Goal: Task Accomplishment & Management: Use online tool/utility

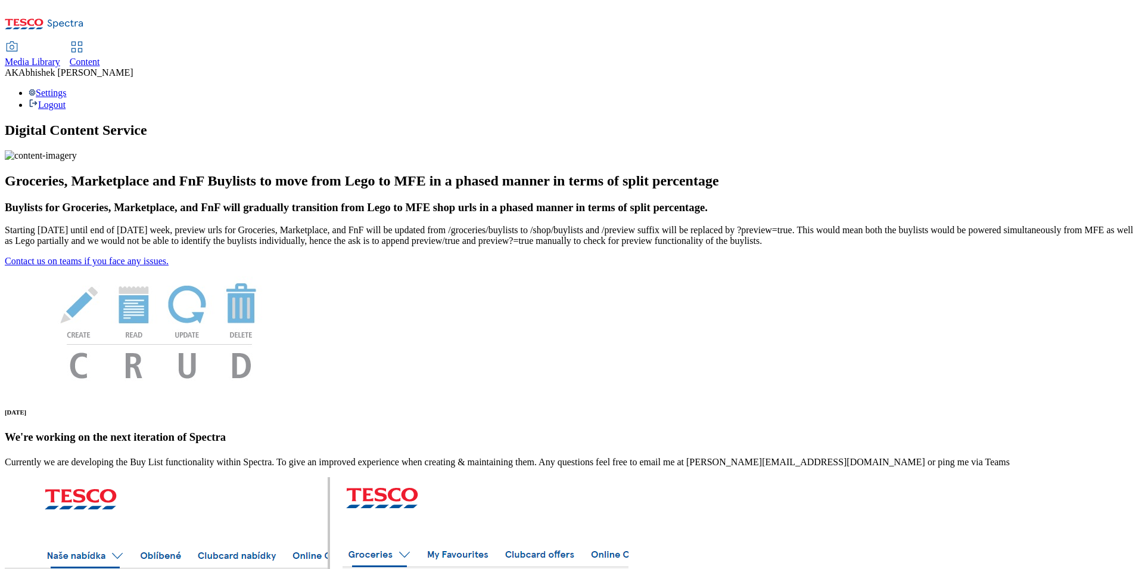
click at [100, 57] on span "Content" at bounding box center [85, 62] width 30 height 10
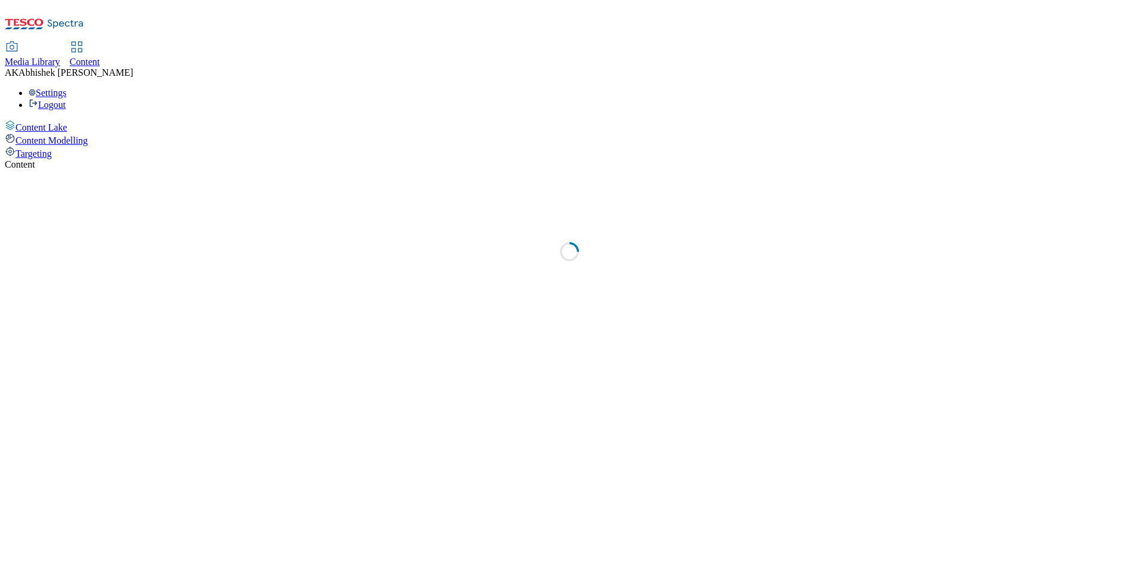
select select "ghs-uk"
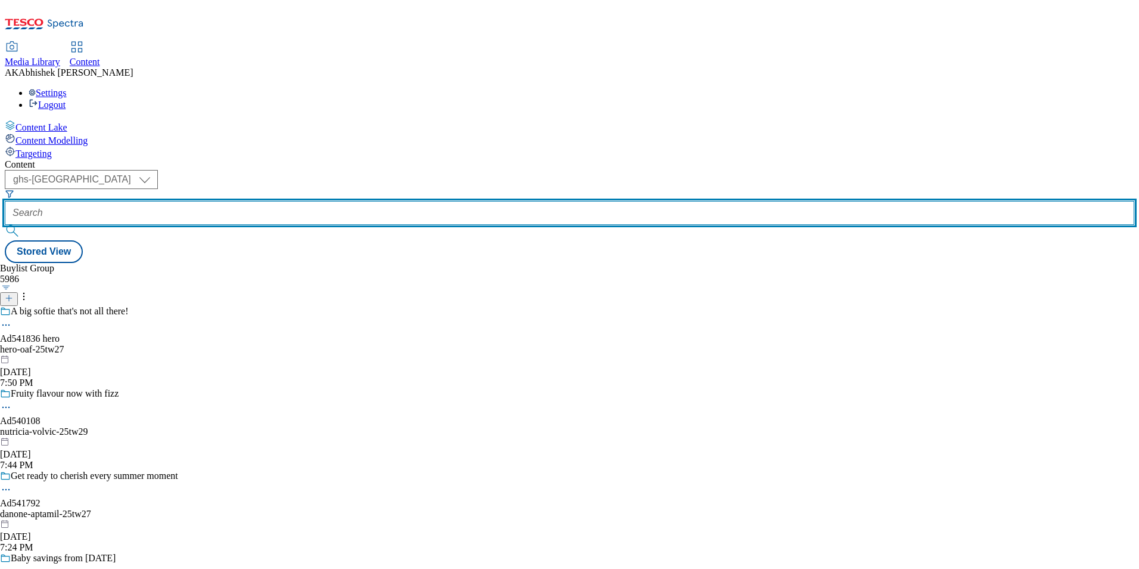
drag, startPoint x: 303, startPoint y: 88, endPoint x: 343, endPoint y: 103, distance: 42.4
click at [303, 201] on input "text" at bounding box center [570, 213] width 1130 height 24
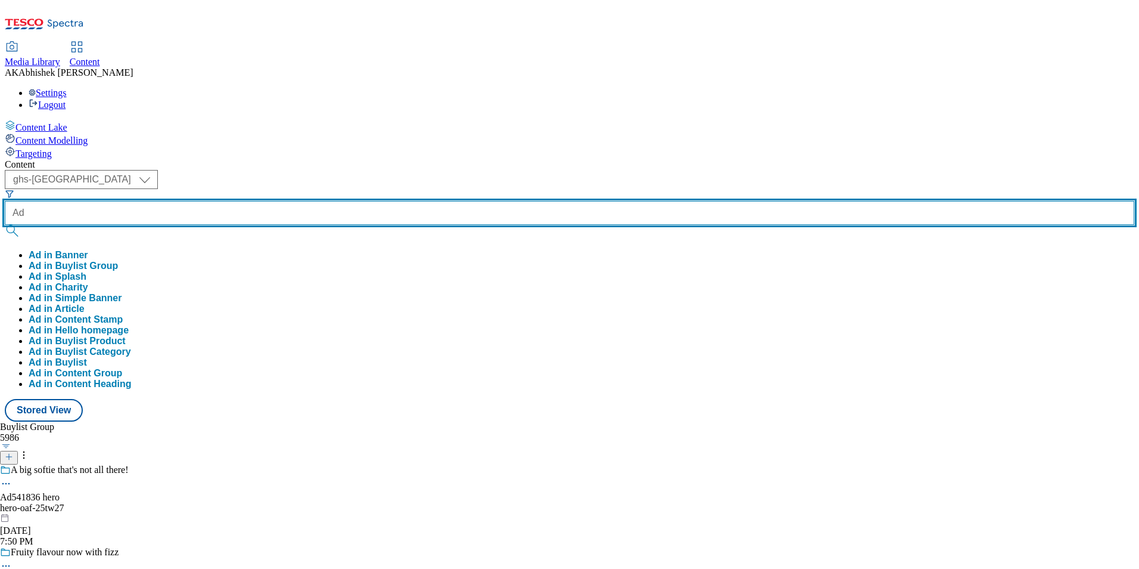
paste input "540108"
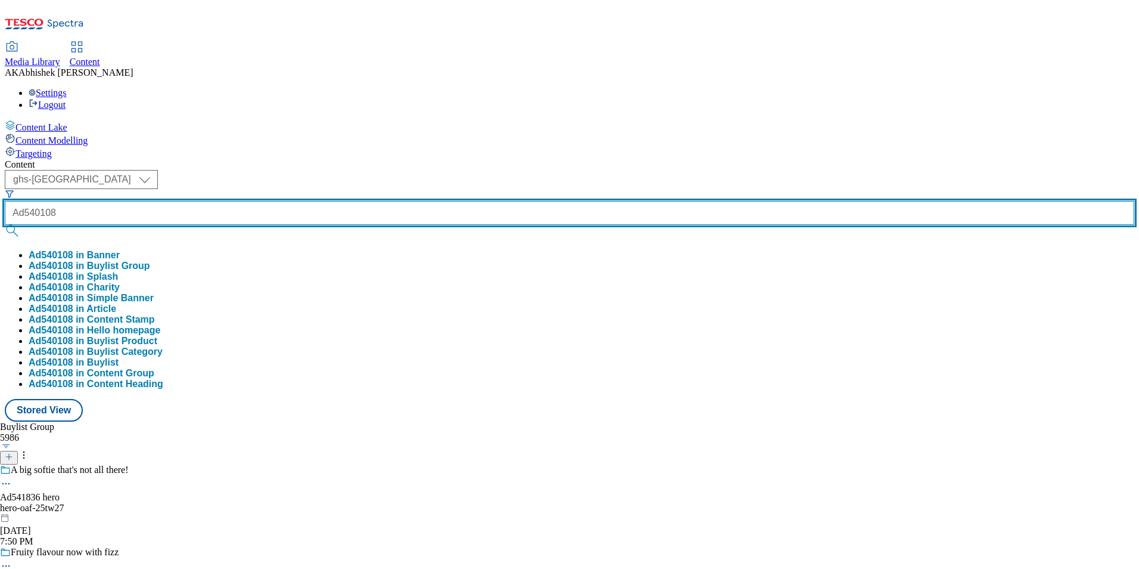
type input "Ad540108"
click at [5, 225] on button "submit" at bounding box center [13, 231] width 17 height 12
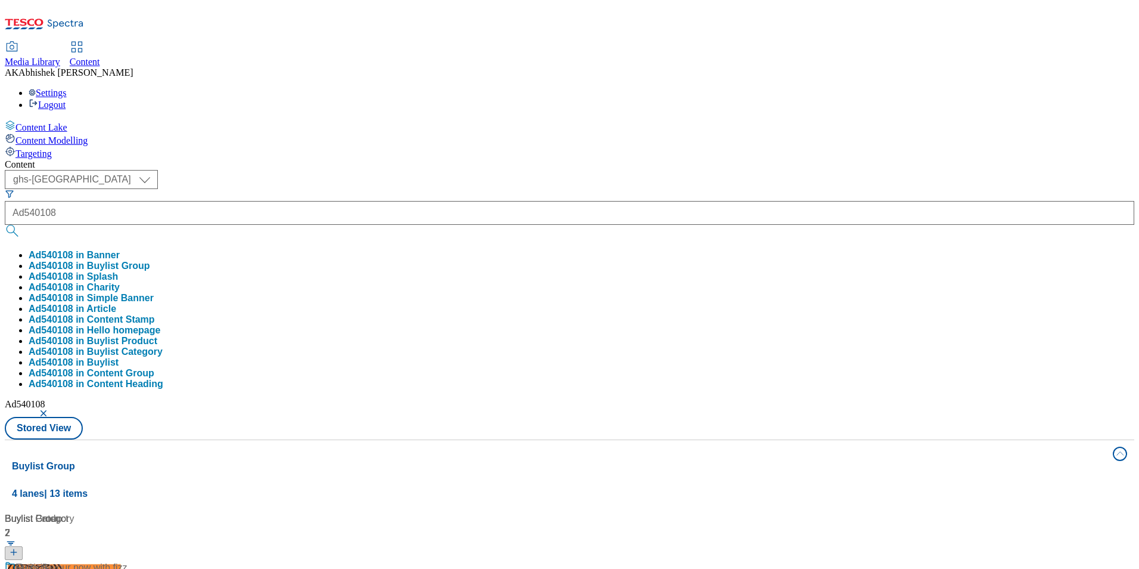
click at [546, 159] on div "Content ( optional ) ghs-roi ghs-uk ghs-uk Ad540108 Ad540108 in Banner Ad540108…" at bounding box center [570, 559] width 1130 height 800
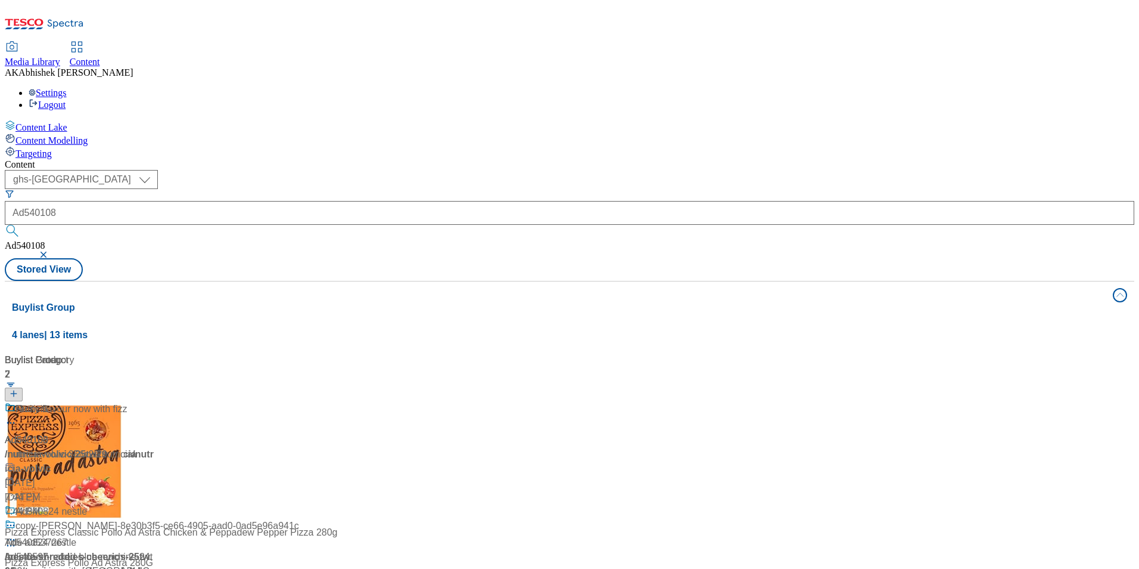
click at [154, 402] on div at bounding box center [79, 417] width 149 height 31
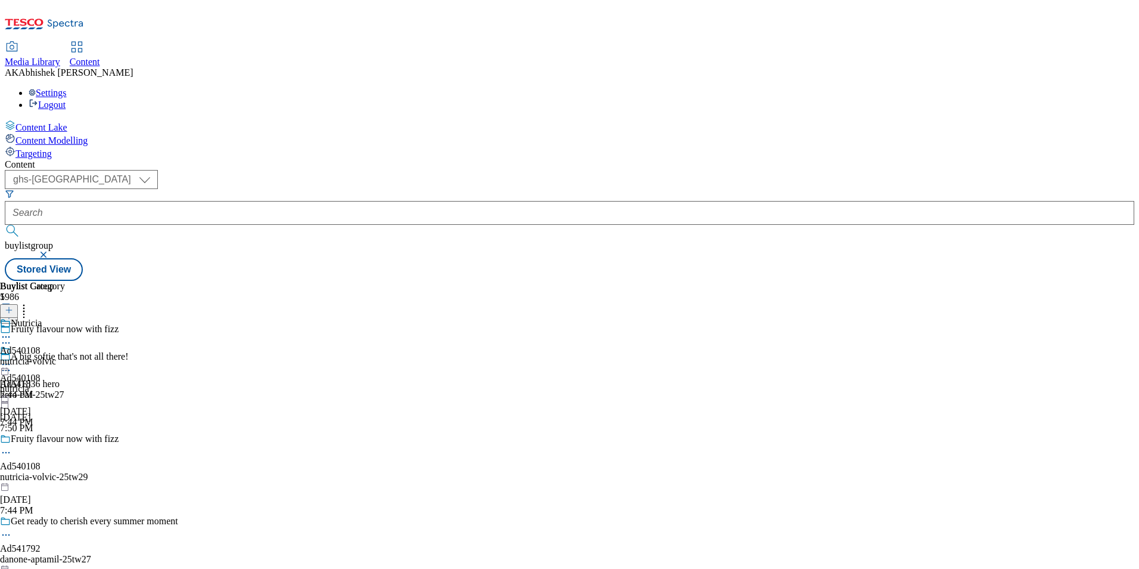
click at [12, 331] on icon at bounding box center [6, 337] width 12 height 12
click at [65, 412] on span "Preview" at bounding box center [51, 416] width 28 height 9
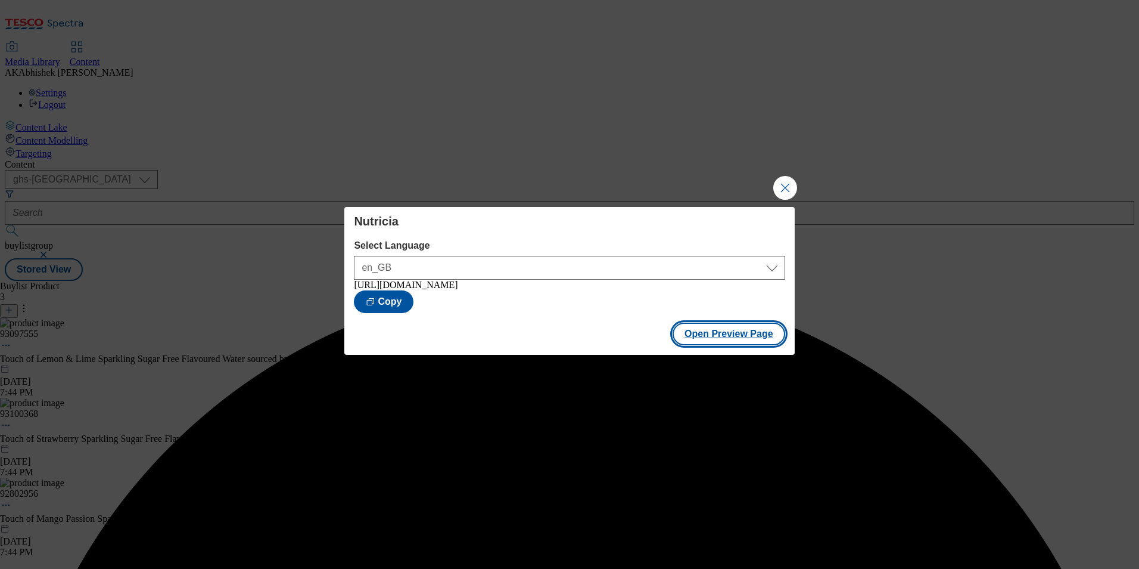
click at [737, 331] on button "Open Preview Page" at bounding box center [729, 333] width 113 height 23
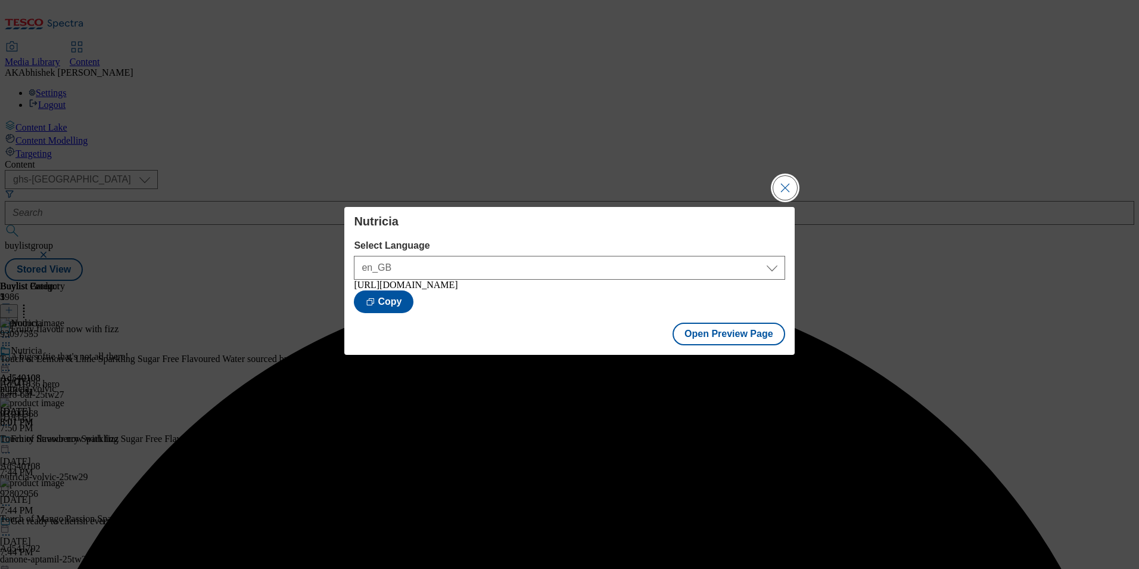
click at [788, 183] on button "Close Modal" at bounding box center [786, 188] width 24 height 24
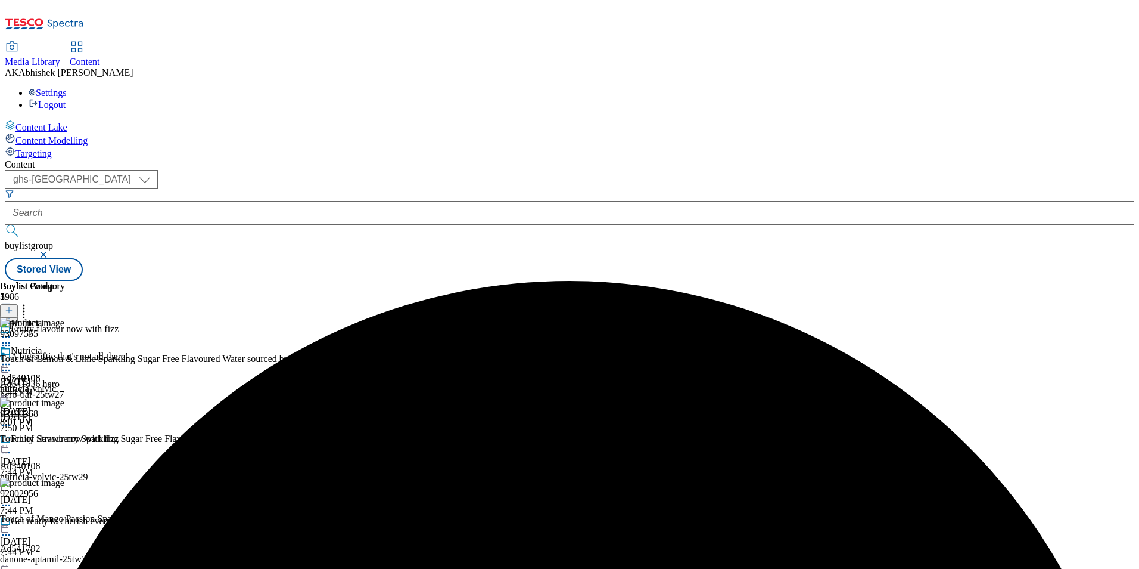
click at [12, 358] on icon at bounding box center [6, 364] width 12 height 12
click at [63, 481] on span "Publish" at bounding box center [50, 485] width 26 height 9
